Goal: Information Seeking & Learning: Learn about a topic

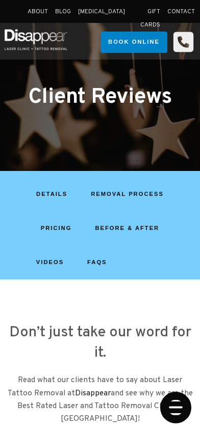
click at [173, 407] on icon "Open Mobile Menu" at bounding box center [176, 408] width 32 height 32
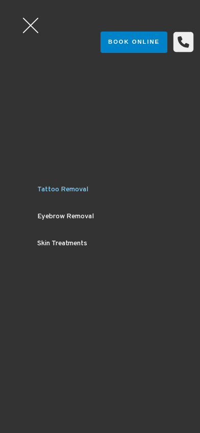
click at [63, 189] on link "Tattoo Removal" at bounding box center [100, 189] width 168 height 27
